Goal: Task Accomplishment & Management: Manage account settings

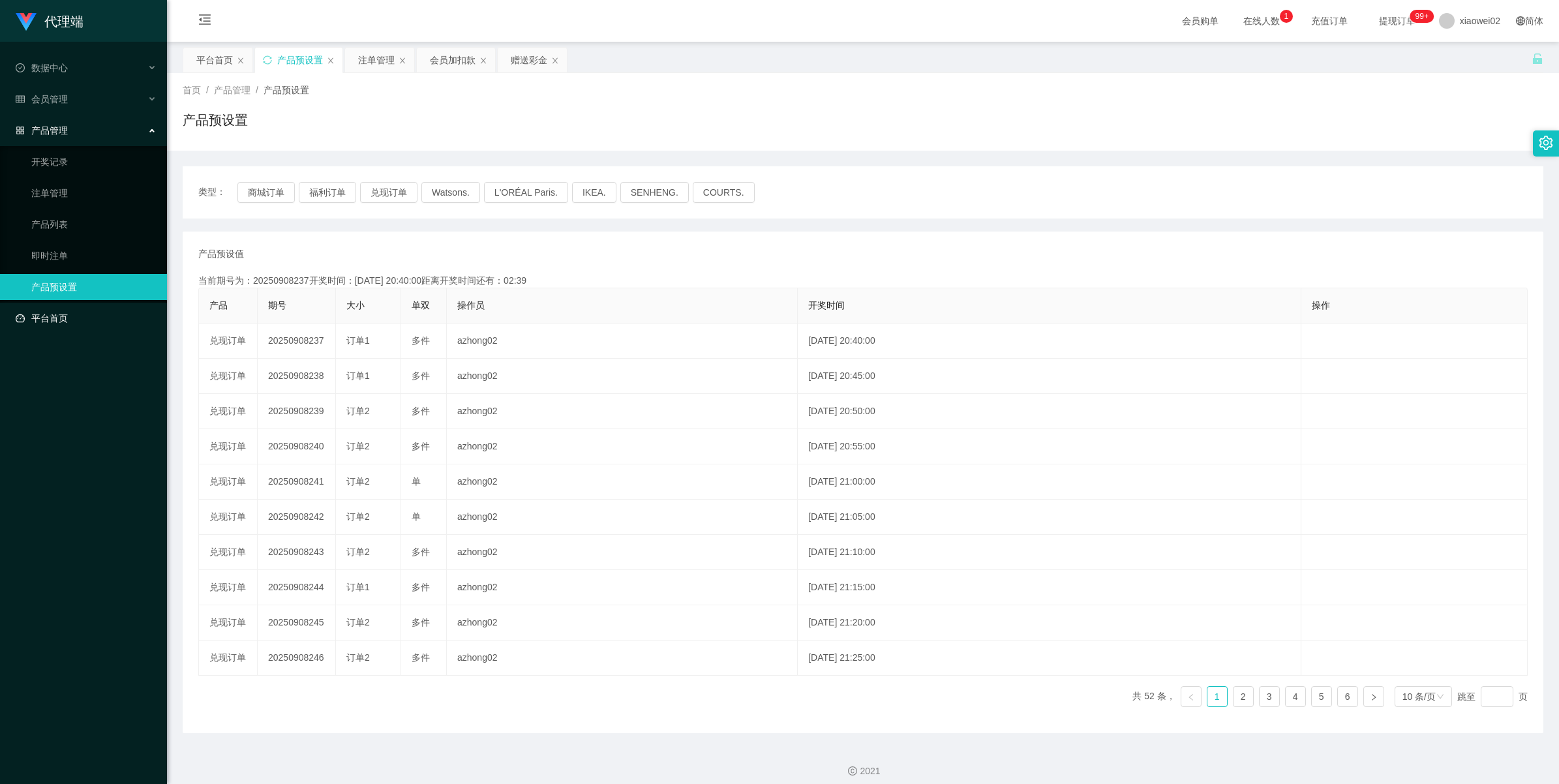
click at [34, 317] on link "平台首页" at bounding box center [86, 319] width 141 height 26
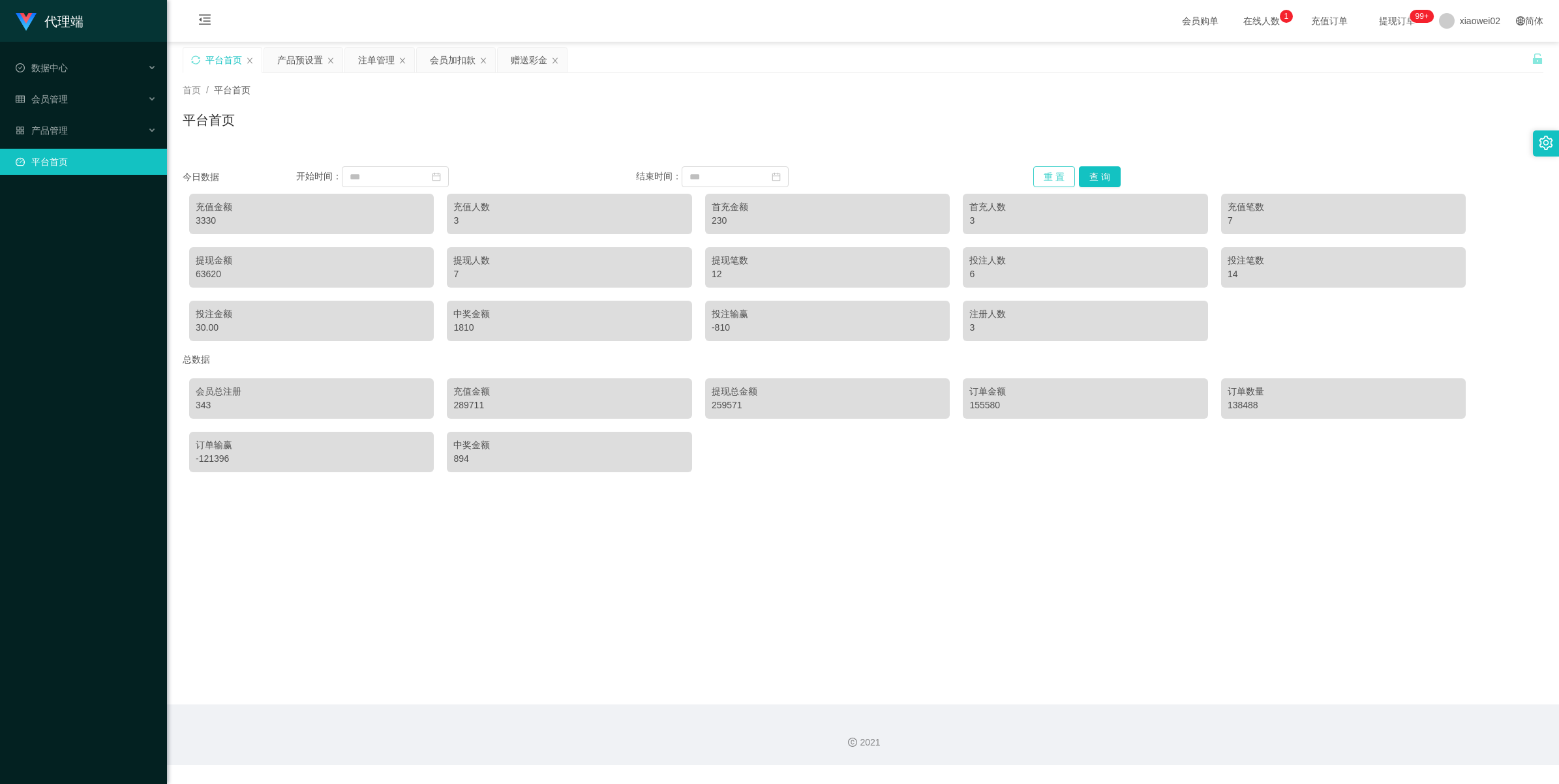
click at [1055, 183] on button "重 置" at bounding box center [1054, 177] width 42 height 21
click at [1111, 170] on button "查 询" at bounding box center [1100, 177] width 42 height 21
click at [1462, 6] on span "xiaowei02" at bounding box center [1480, 21] width 41 height 42
click at [1476, 63] on li "退出登录" at bounding box center [1469, 57] width 98 height 21
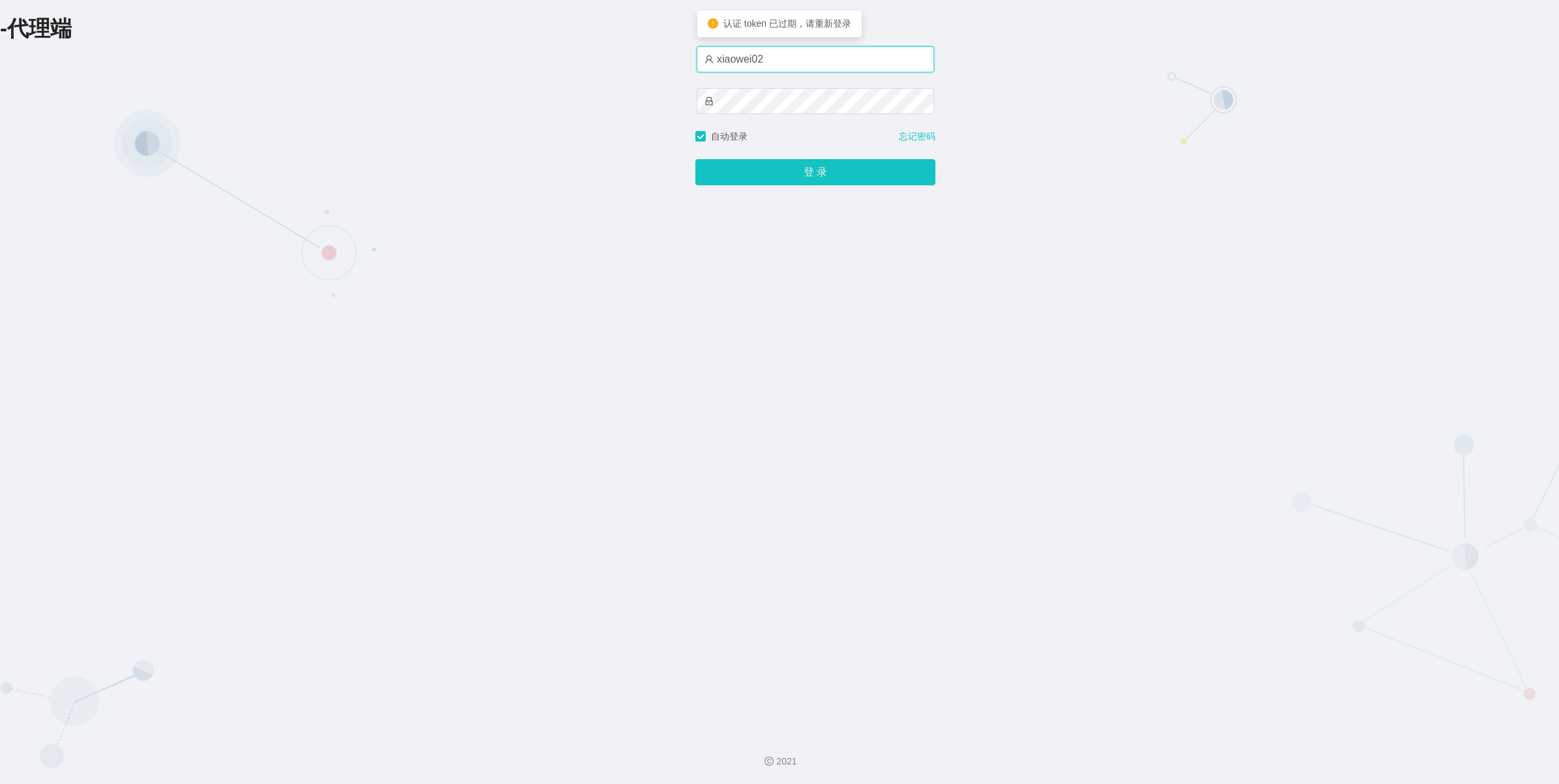
click at [835, 62] on input "xiaowei02" at bounding box center [815, 59] width 237 height 26
type input "xiaowei03"
click at [797, 168] on button "登 录" at bounding box center [815, 172] width 240 height 26
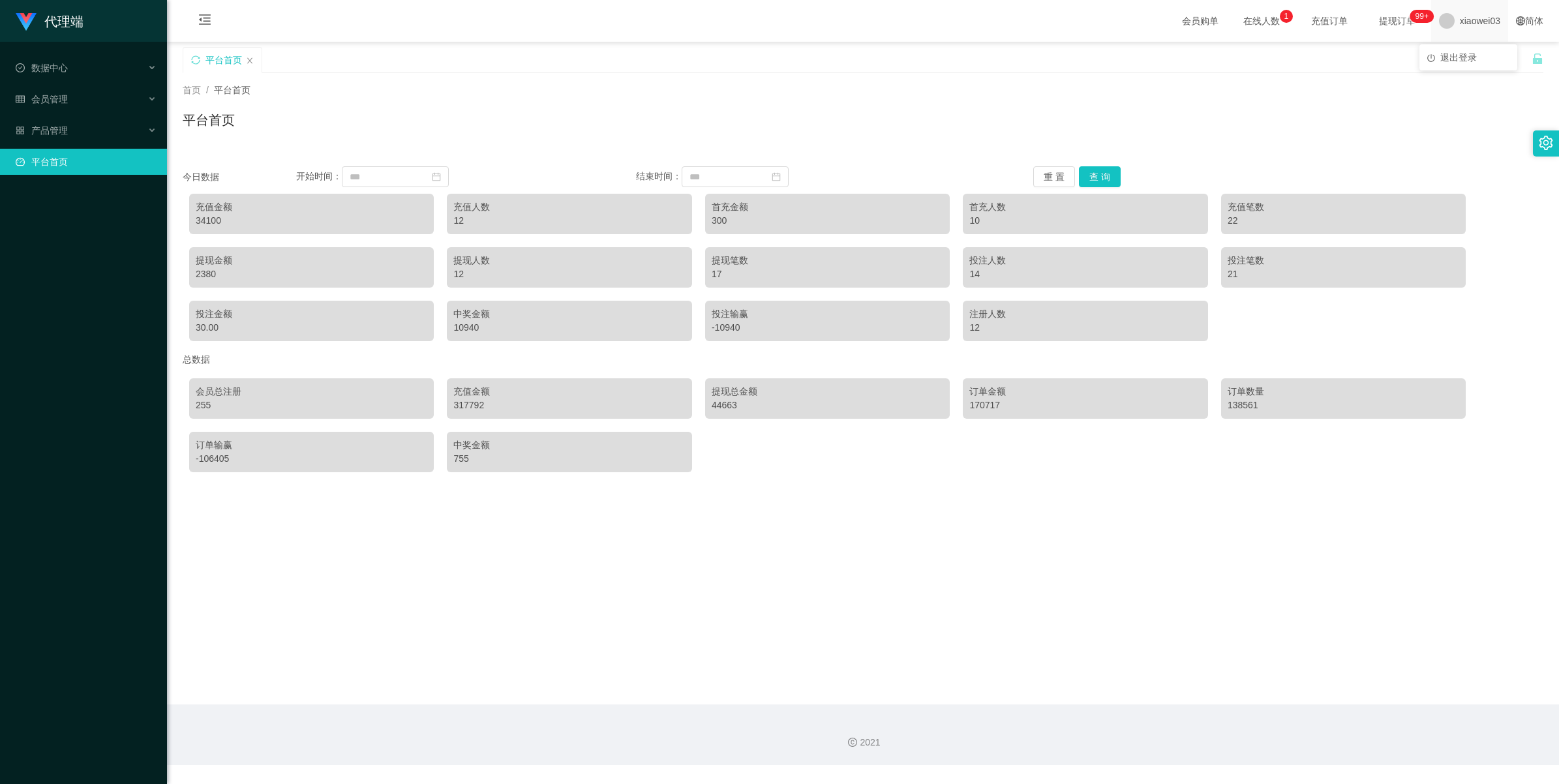
click at [1476, 27] on span "xiaowei03" at bounding box center [1480, 21] width 41 height 42
click at [1467, 52] on span "退出登录" at bounding box center [1458, 57] width 37 height 10
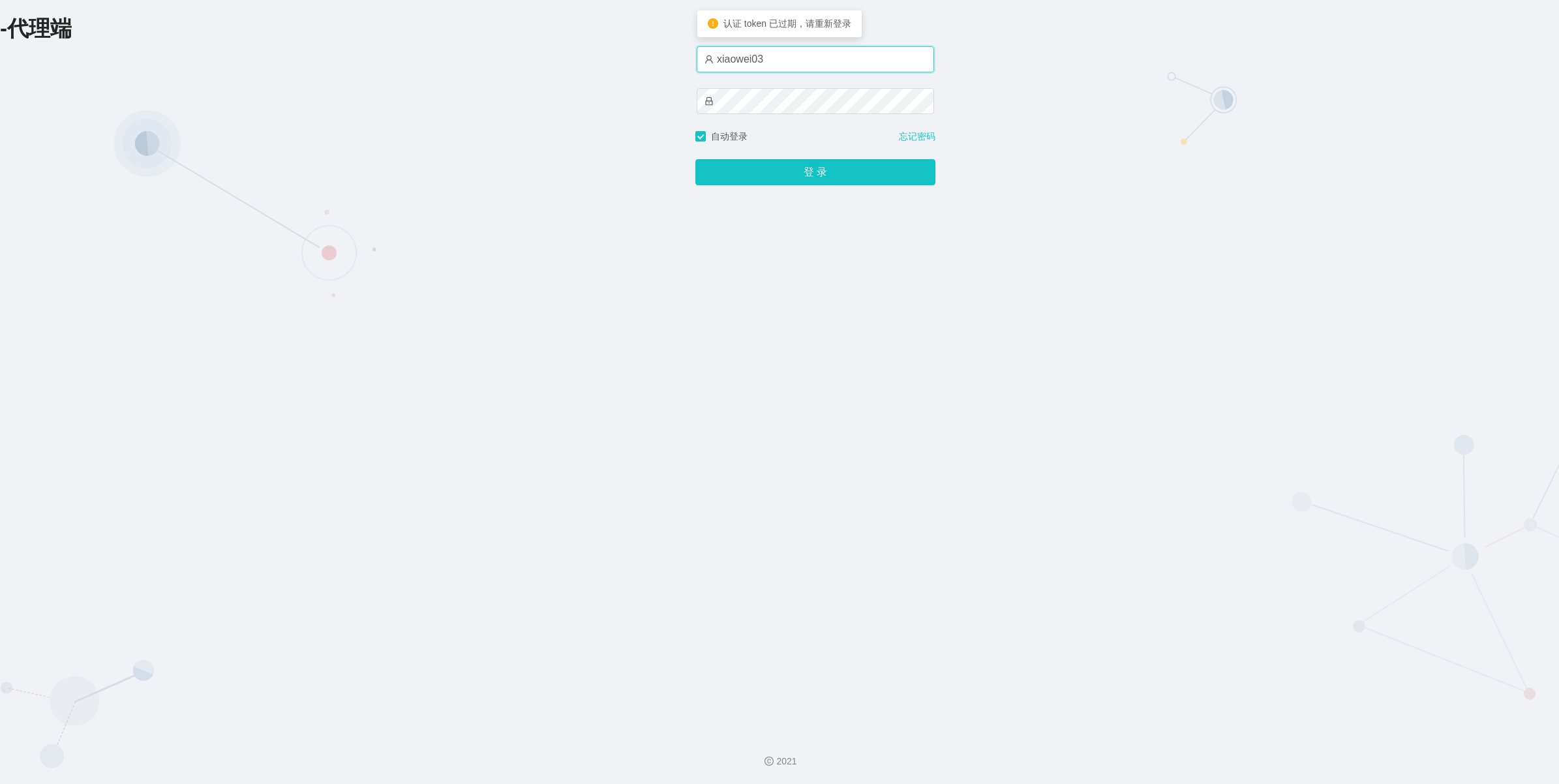
click at [846, 55] on input "xiaowei03" at bounding box center [815, 59] width 237 height 26
type input "xiaowei01"
click at [788, 178] on button "登 录" at bounding box center [815, 172] width 240 height 26
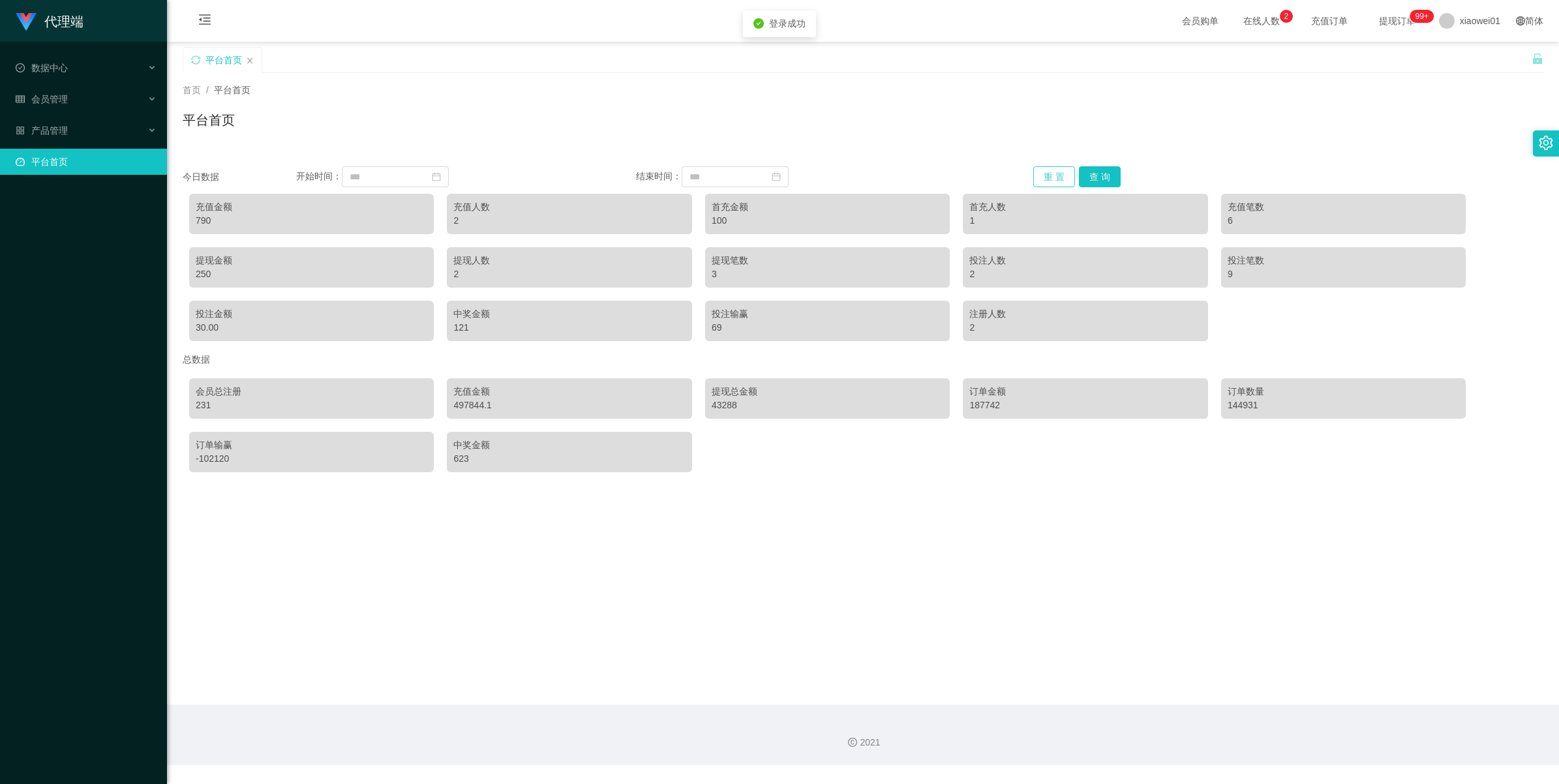
click at [1058, 176] on button "重 置" at bounding box center [1054, 177] width 42 height 21
click at [1113, 179] on button "查 询" at bounding box center [1100, 177] width 42 height 21
click at [1104, 178] on button "查 询" at bounding box center [1100, 177] width 42 height 21
click at [1049, 181] on button "重 置" at bounding box center [1054, 177] width 42 height 21
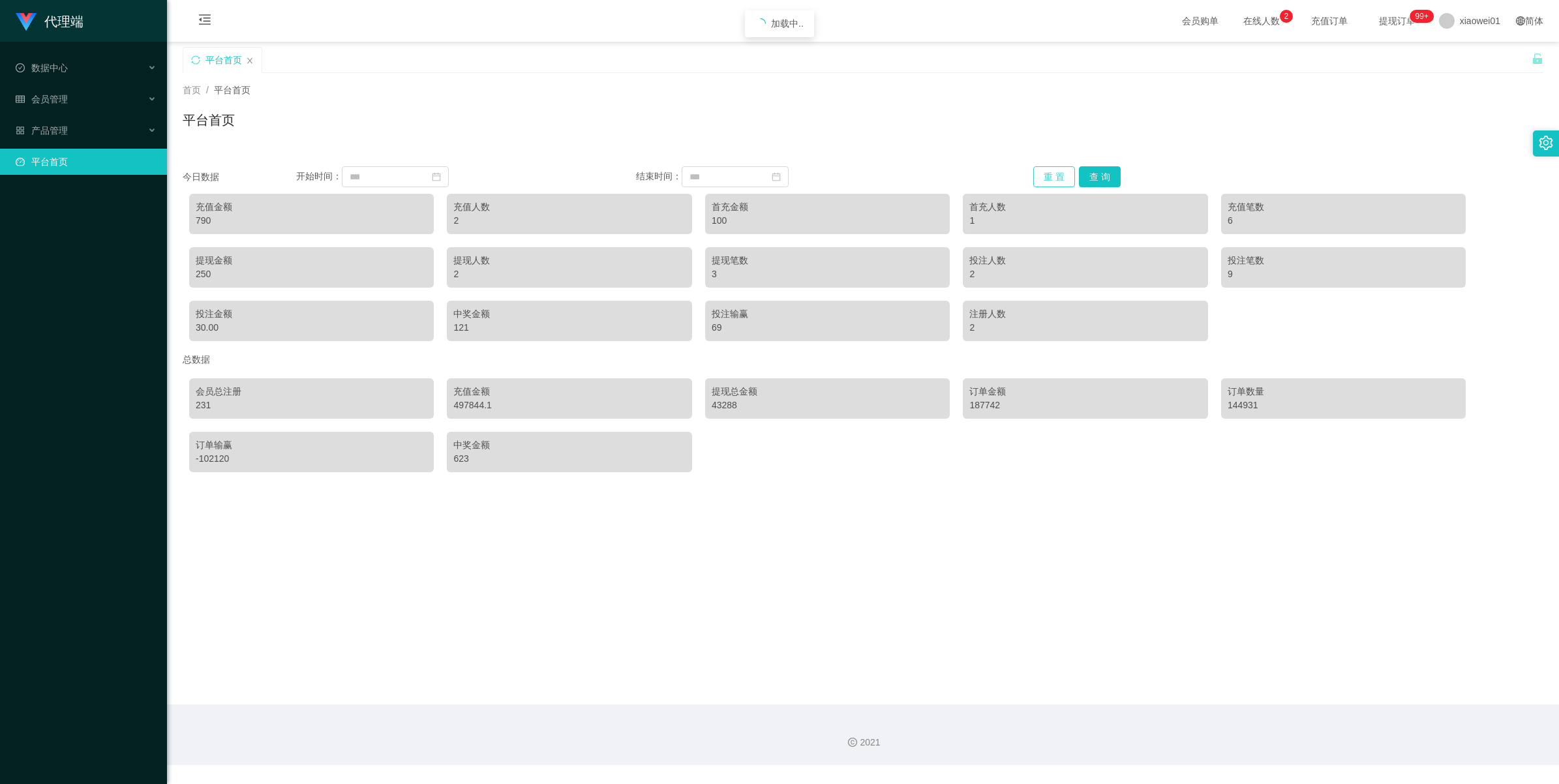
click at [1049, 181] on button "重 置" at bounding box center [1054, 177] width 42 height 21
click at [1107, 167] on button "查 询" at bounding box center [1100, 177] width 42 height 21
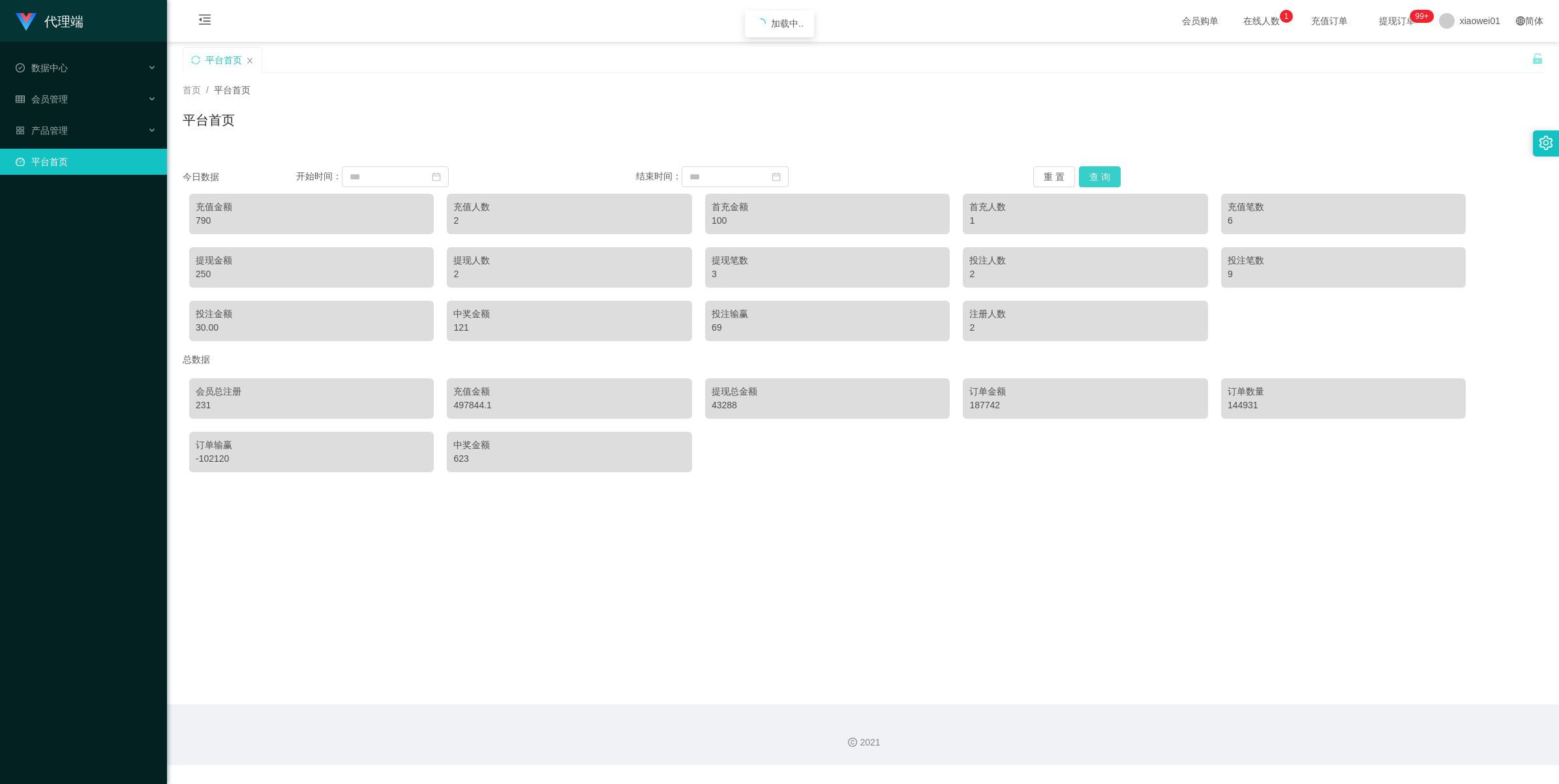
click at [1107, 167] on button "查 询" at bounding box center [1100, 177] width 42 height 21
